Goal: Use online tool/utility: Use online tool/utility

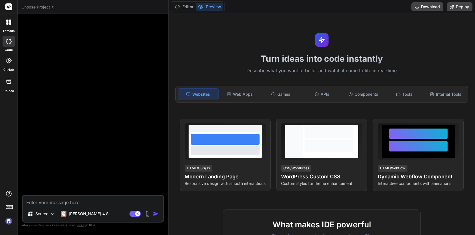
click at [8, 222] on img at bounding box center [9, 221] width 10 height 10
click at [44, 6] on span "Choose Project" at bounding box center [39, 7] width 34 height 6
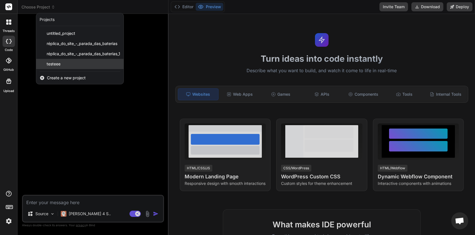
click at [57, 62] on span "testeee" at bounding box center [54, 64] width 14 height 6
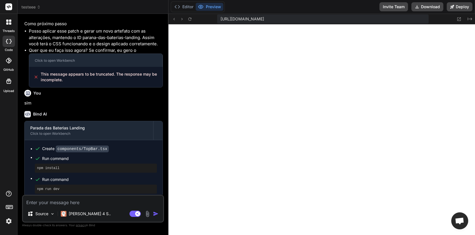
scroll to position [145, 0]
type textarea "x"
click at [50, 197] on textarea at bounding box center [93, 200] width 140 height 10
type textarea "o"
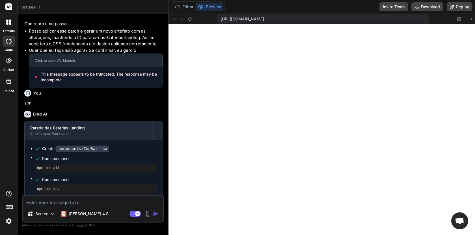
type textarea "x"
type textarea "o"
type textarea "x"
type textarea "o h"
type textarea "x"
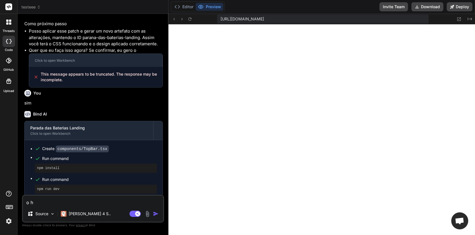
type textarea "o h1"
type textarea "x"
type textarea "o h1"
type textarea "x"
type textarea "o h1 p"
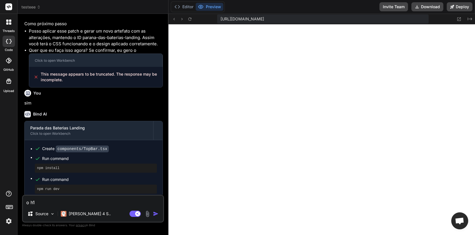
type textarea "x"
type textarea "o h1 pr"
type textarea "x"
type textarea "o h1 pre"
type textarea "x"
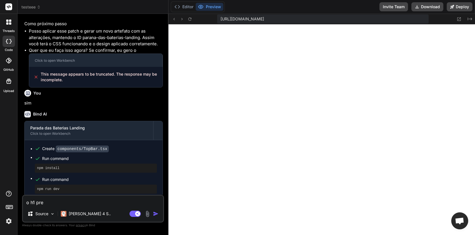
type textarea "o h1 prec"
type textarea "x"
type textarea "o h1 precu"
type textarea "x"
type textarea "o h1 precui"
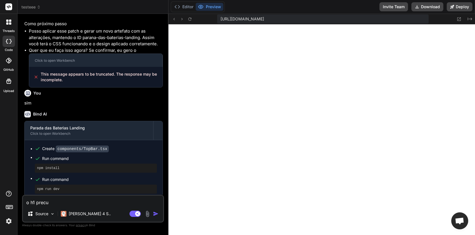
type textarea "x"
type textarea "o h1 precui="
type textarea "x"
type textarea "o h1 precui"
type textarea "x"
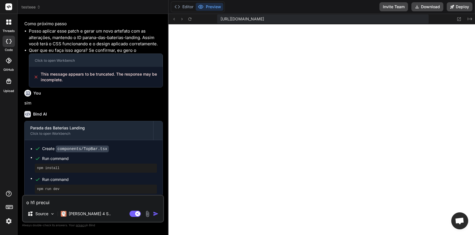
type textarea "o h1 precu"
type textarea "x"
type textarea "o h1 prec"
type textarea "x"
type textarea "o h1 preci"
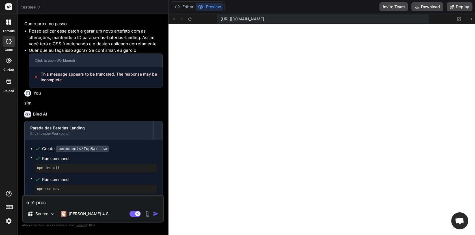
type textarea "x"
type textarea "o h1 precis"
type textarea "x"
type textarea "o h1 precisa"
type textarea "x"
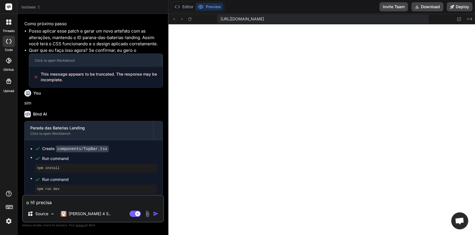
type textarea "o h1 precisa"
type textarea "x"
type textarea "o h1 precisa t"
type textarea "x"
type textarea "o h1 precisa te"
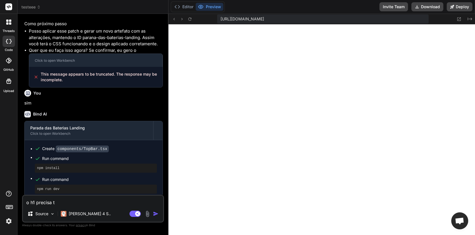
type textarea "x"
type textarea "o h1 precisa t"
type textarea "x"
type textarea "o h1 precisa"
type textarea "x"
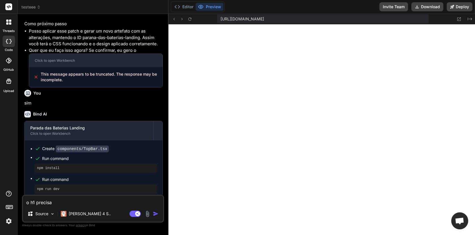
type textarea "o h1 precisa s"
type textarea "x"
type textarea "o h1 precisa se"
type textarea "x"
type textarea "o h1 precisa ser"
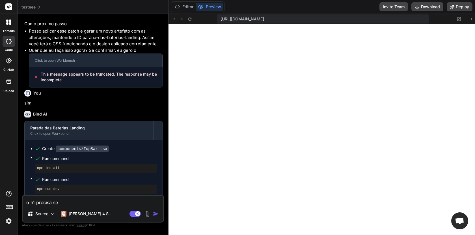
type textarea "x"
type textarea "o h1 precisa se"
type textarea "x"
type textarea "o h1 precisa s"
type textarea "x"
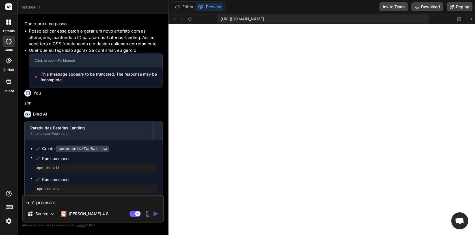
type textarea "o h1 precisa"
type textarea "x"
type textarea "o h1 precisa t"
type textarea "x"
type textarea "o h1 precisa te"
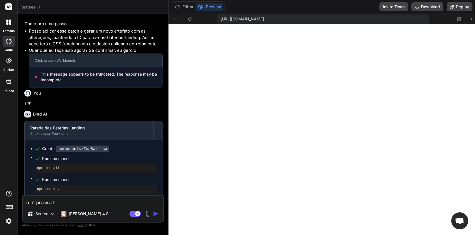
type textarea "x"
type textarea "o h1 precisa ter"
type textarea "x"
type textarea "o h1 precisa ter"
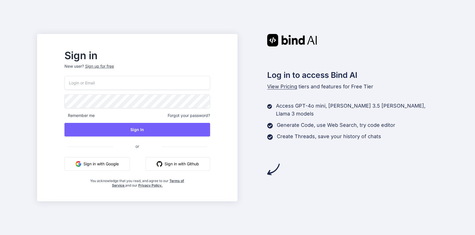
click at [127, 166] on button "Sign in with Google" at bounding box center [97, 164] width 65 height 14
